Goal: Information Seeking & Learning: Find specific fact

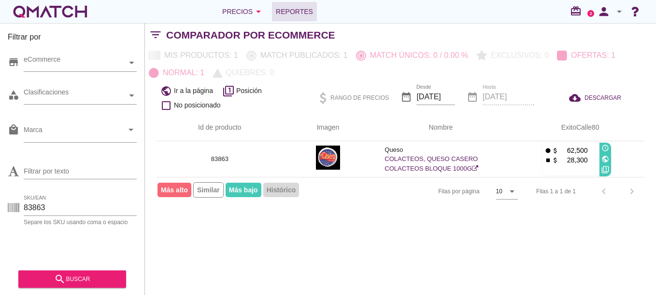
click at [299, 8] on span "Reportes" at bounding box center [294, 12] width 37 height 12
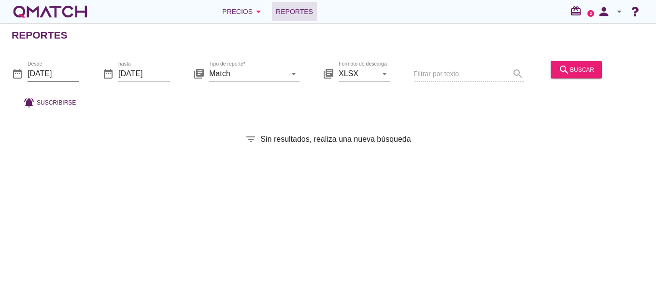
click at [54, 74] on input "2025-09-01" at bounding box center [54, 73] width 52 height 15
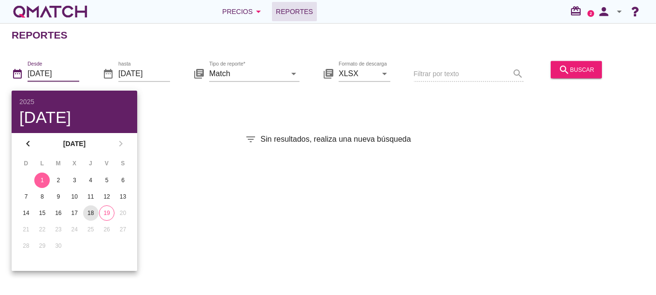
click at [93, 212] on div "18" at bounding box center [90, 213] width 15 height 9
type input "[DATE]"
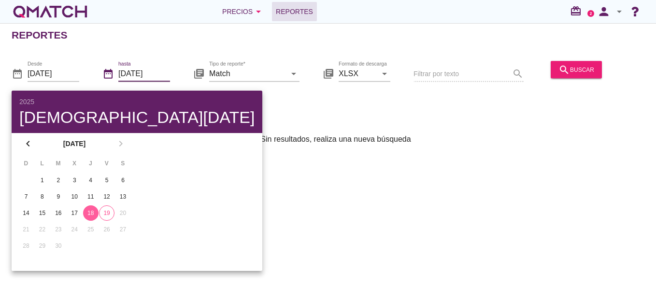
click at [157, 78] on input "[DATE]" at bounding box center [144, 73] width 52 height 15
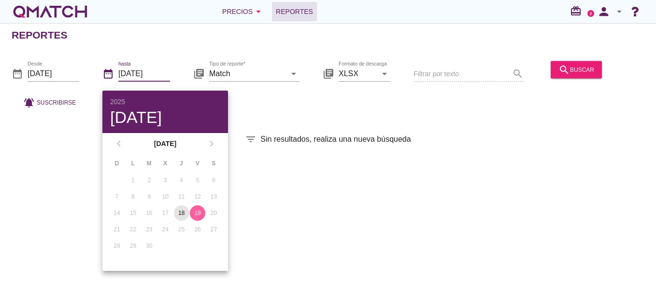
click at [184, 213] on div "18" at bounding box center [181, 213] width 15 height 9
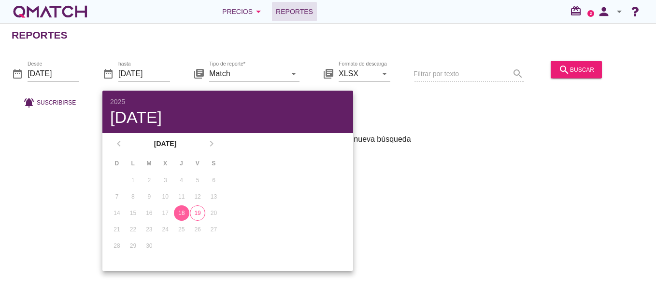
type input "[DATE]"
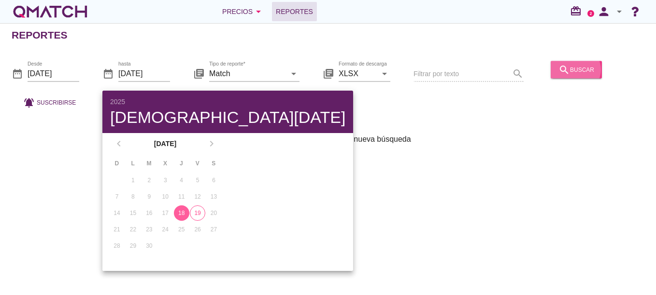
click at [558, 74] on icon "search" at bounding box center [564, 70] width 12 height 12
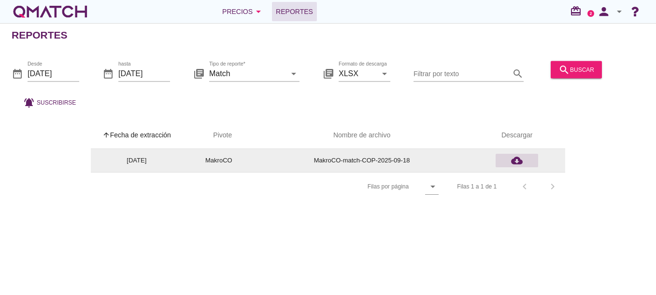
click at [517, 160] on icon "cloud_download" at bounding box center [517, 161] width 12 height 12
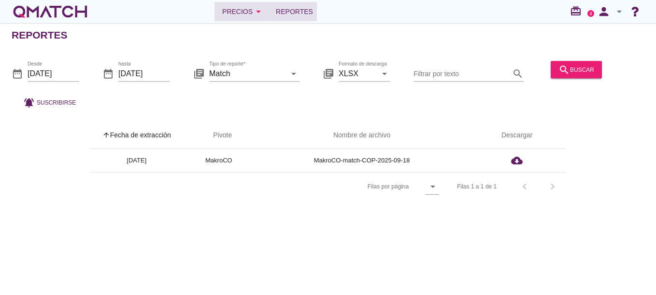
click at [243, 14] on div "Precios arrow_drop_down" at bounding box center [243, 12] width 42 height 12
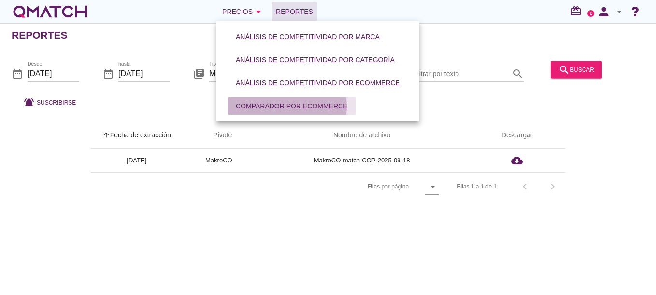
click at [260, 110] on div "Comparador por eCommerce" at bounding box center [292, 106] width 112 height 10
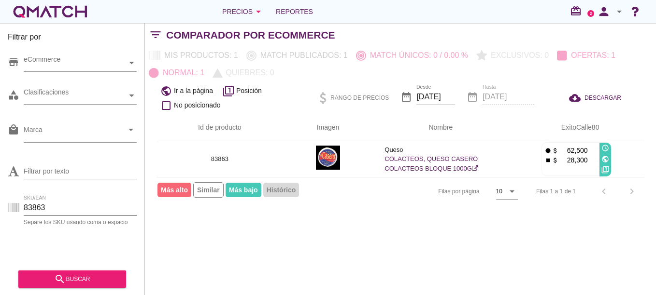
drag, startPoint x: 59, startPoint y: 212, endPoint x: 9, endPoint y: 199, distance: 52.0
click at [9, 199] on div "SKU/EAN 83863 Separe los SKU usando coma o espacio" at bounding box center [72, 210] width 129 height 31
paste input "100602"
type input "100602"
click at [66, 271] on button "search buscar" at bounding box center [72, 279] width 108 height 17
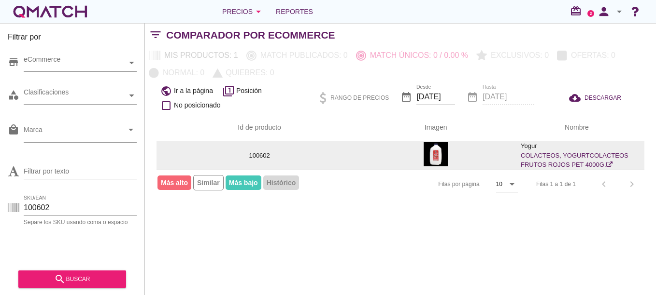
click at [566, 155] on link "COLACTEOS, YOGURTCOLACTEOS FRUTOS ROJOS PET 4000G." at bounding box center [574, 160] width 108 height 17
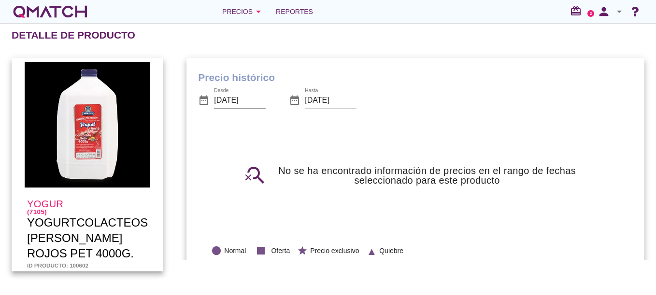
click at [252, 101] on input "[DATE]" at bounding box center [240, 100] width 52 height 15
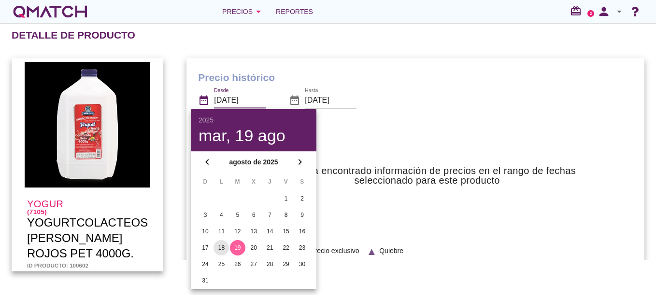
click at [221, 247] on div "18" at bounding box center [220, 248] width 15 height 9
type input "[DATE]"
click at [309, 97] on input "[DATE]" at bounding box center [331, 100] width 52 height 15
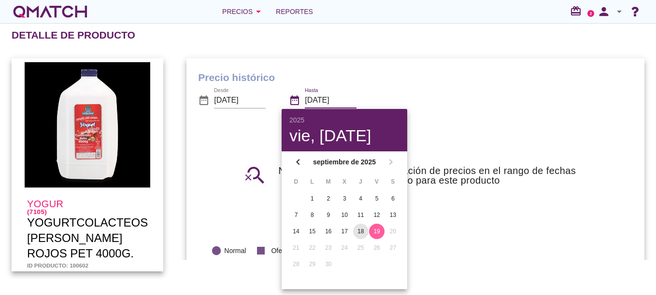
click at [359, 233] on div "18" at bounding box center [360, 231] width 15 height 9
type input "[DATE]"
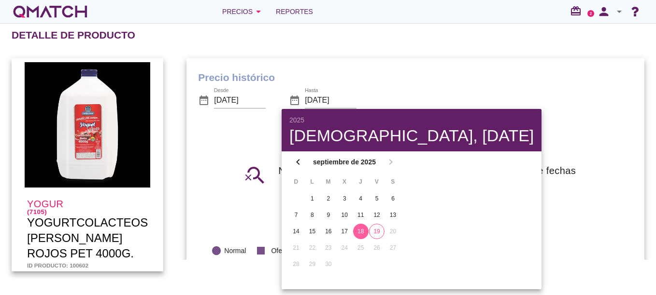
click at [479, 157] on div "search_off No se ha encontrado información de precios en el rango de fechas sel…" at bounding box center [415, 176] width 388 height 70
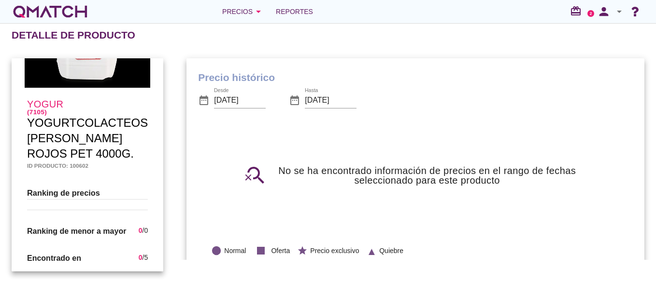
scroll to position [100, 0]
click at [218, 98] on input "[DATE]" at bounding box center [240, 100] width 52 height 15
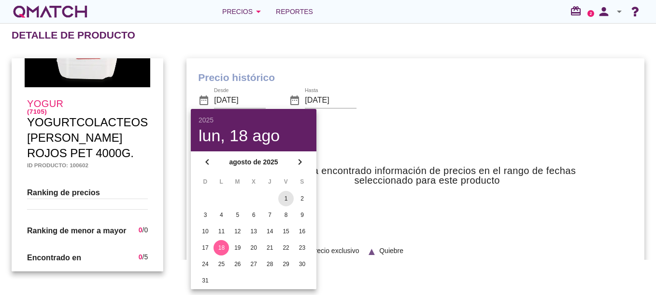
click at [289, 197] on div "1" at bounding box center [285, 199] width 15 height 9
type input "[DATE]"
click at [351, 182] on h3 "No se ha encontrado información de precios en el rango de fechas seleccionado p…" at bounding box center [426, 175] width 319 height 19
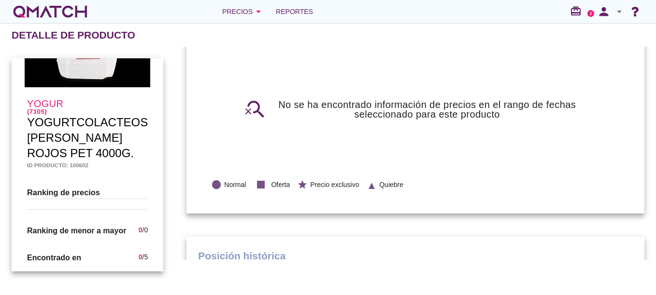
scroll to position [0, 0]
